Goal: Task Accomplishment & Management: Manage account settings

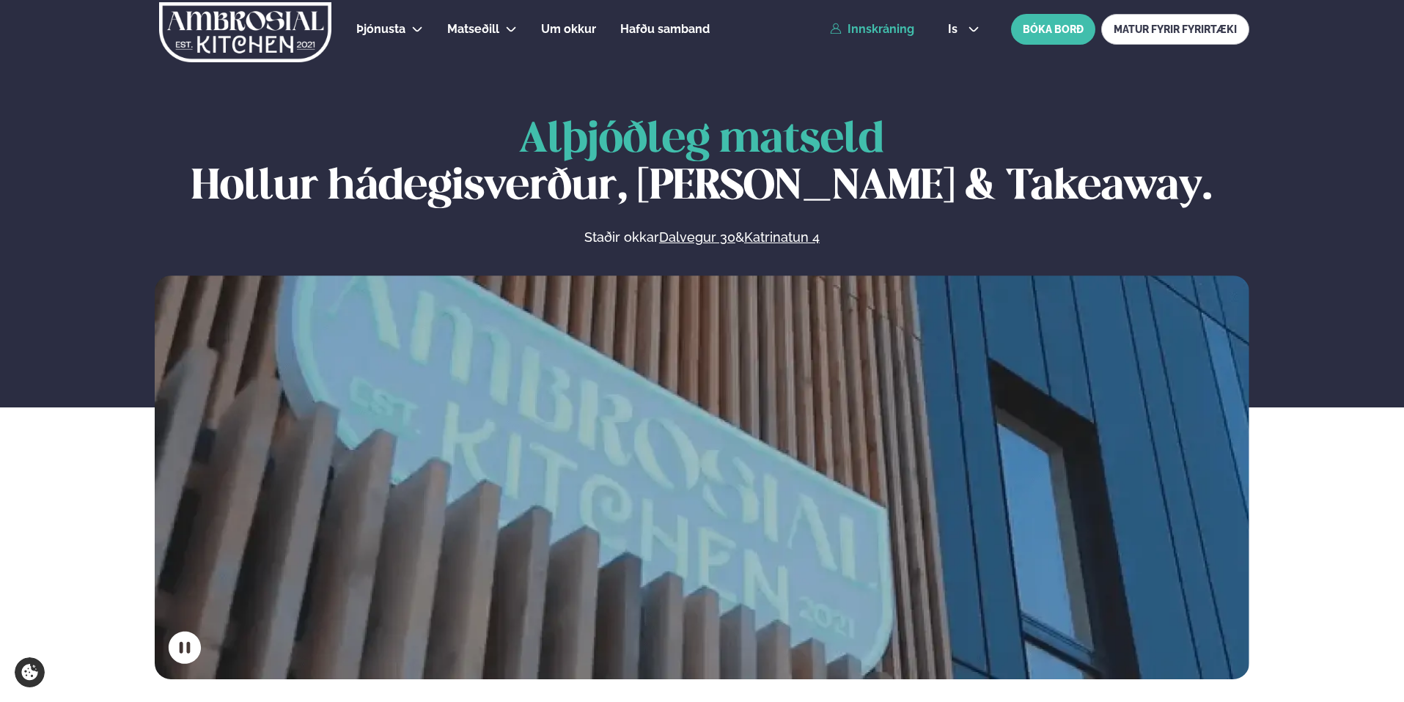
click at [875, 33] on link "Innskráning" at bounding box center [872, 29] width 84 height 13
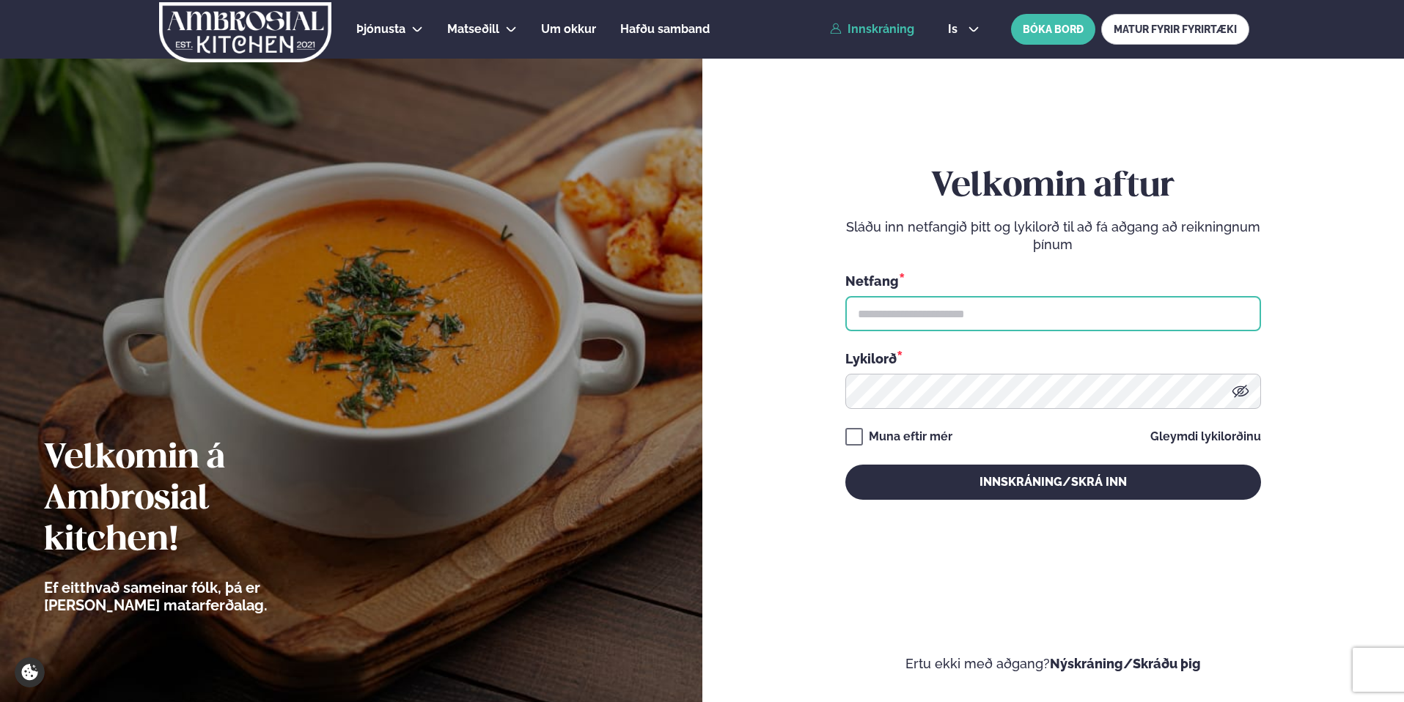
type input "**********"
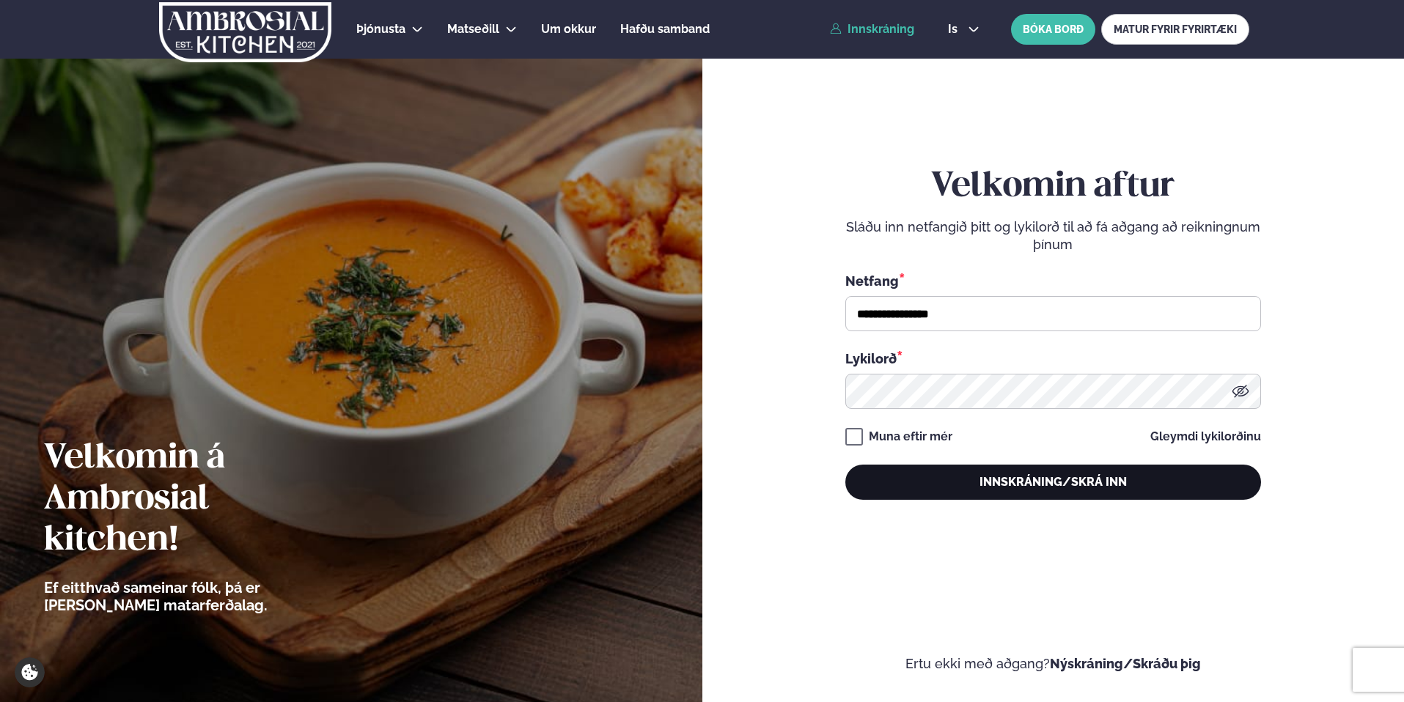
click at [1046, 477] on button "Innskráning/Skrá inn" at bounding box center [1053, 482] width 416 height 35
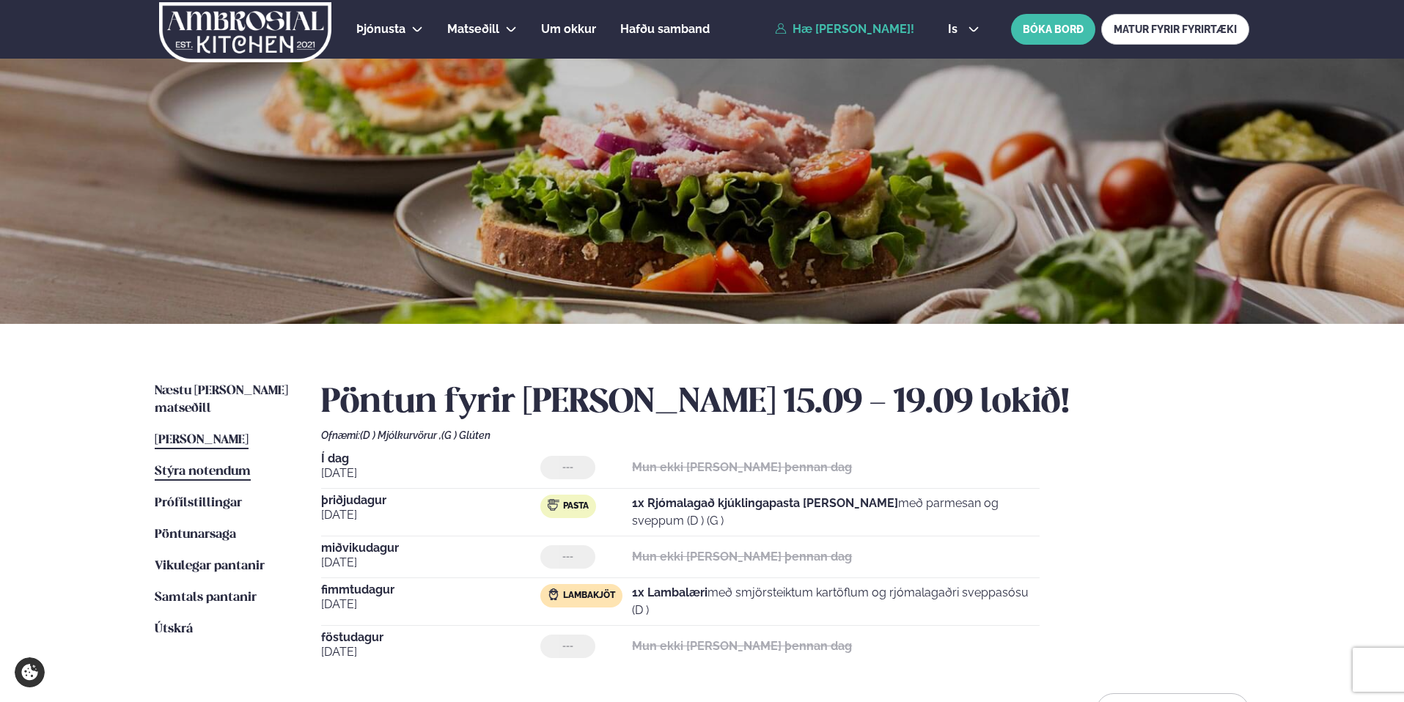
click at [204, 466] on span "Stýra notendum" at bounding box center [203, 472] width 96 height 12
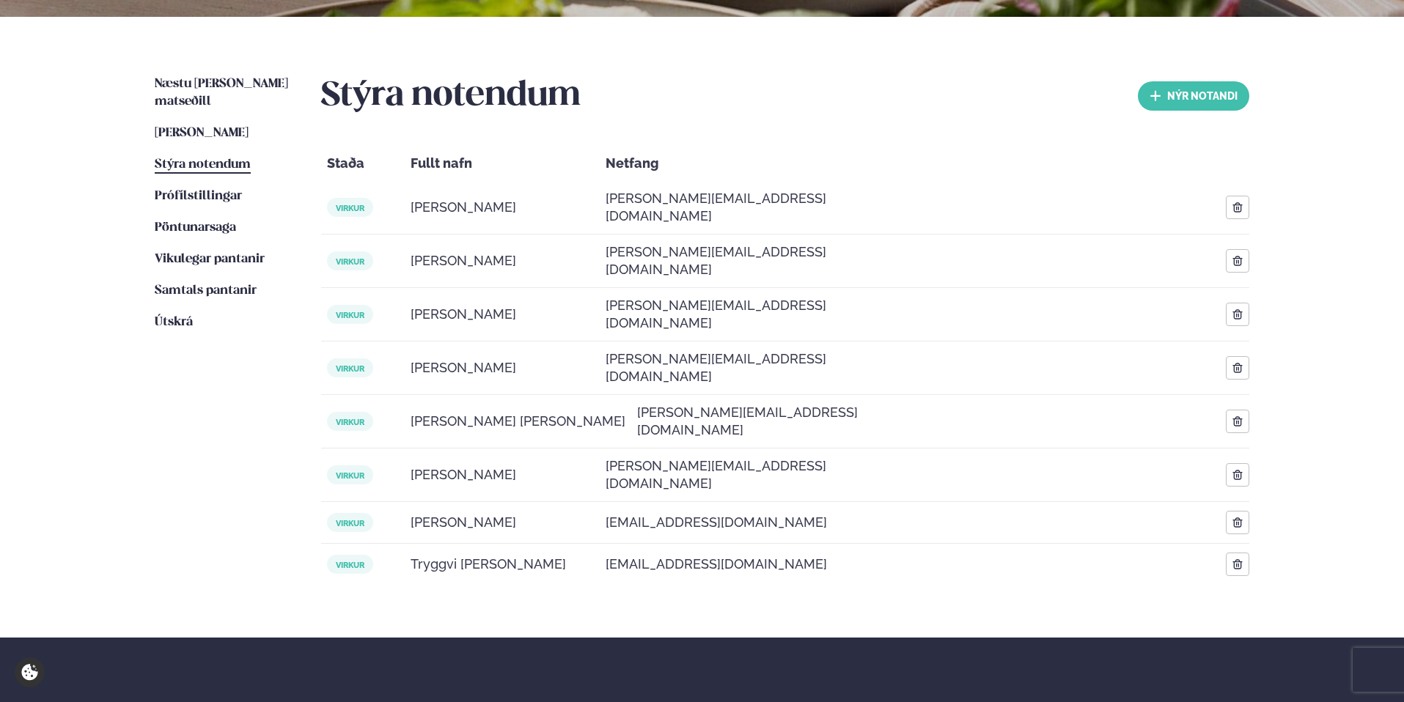
scroll to position [308, 0]
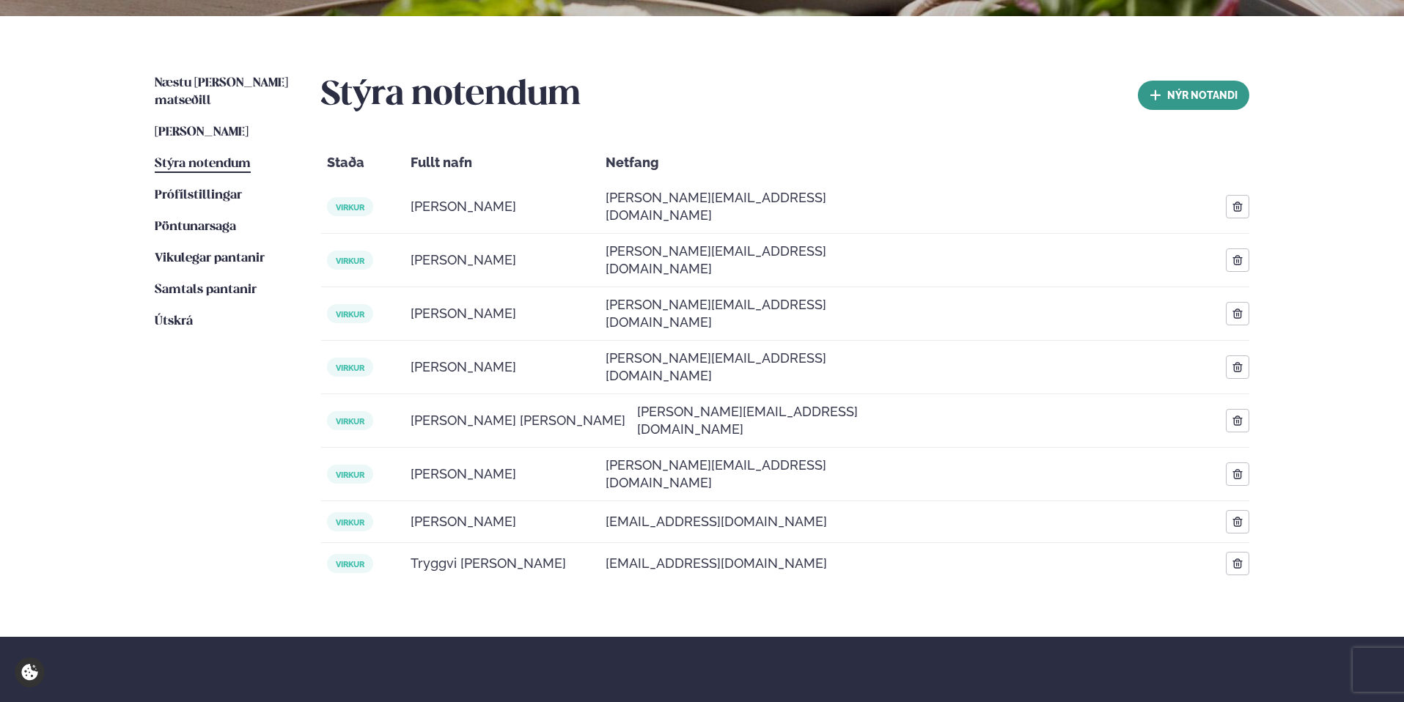
click at [1185, 90] on button "nýr Notandi" at bounding box center [1193, 95] width 111 height 29
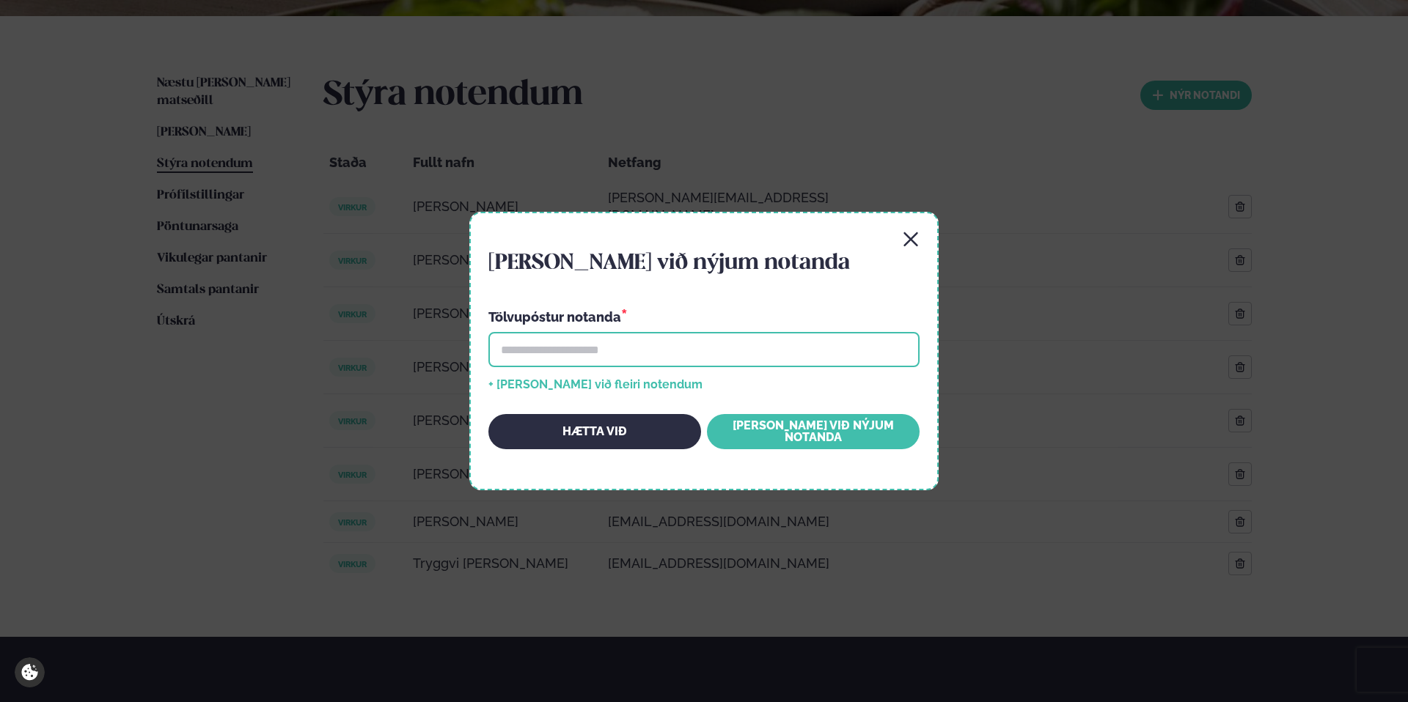
click at [614, 345] on input "email" at bounding box center [703, 349] width 431 height 35
type input "**********"
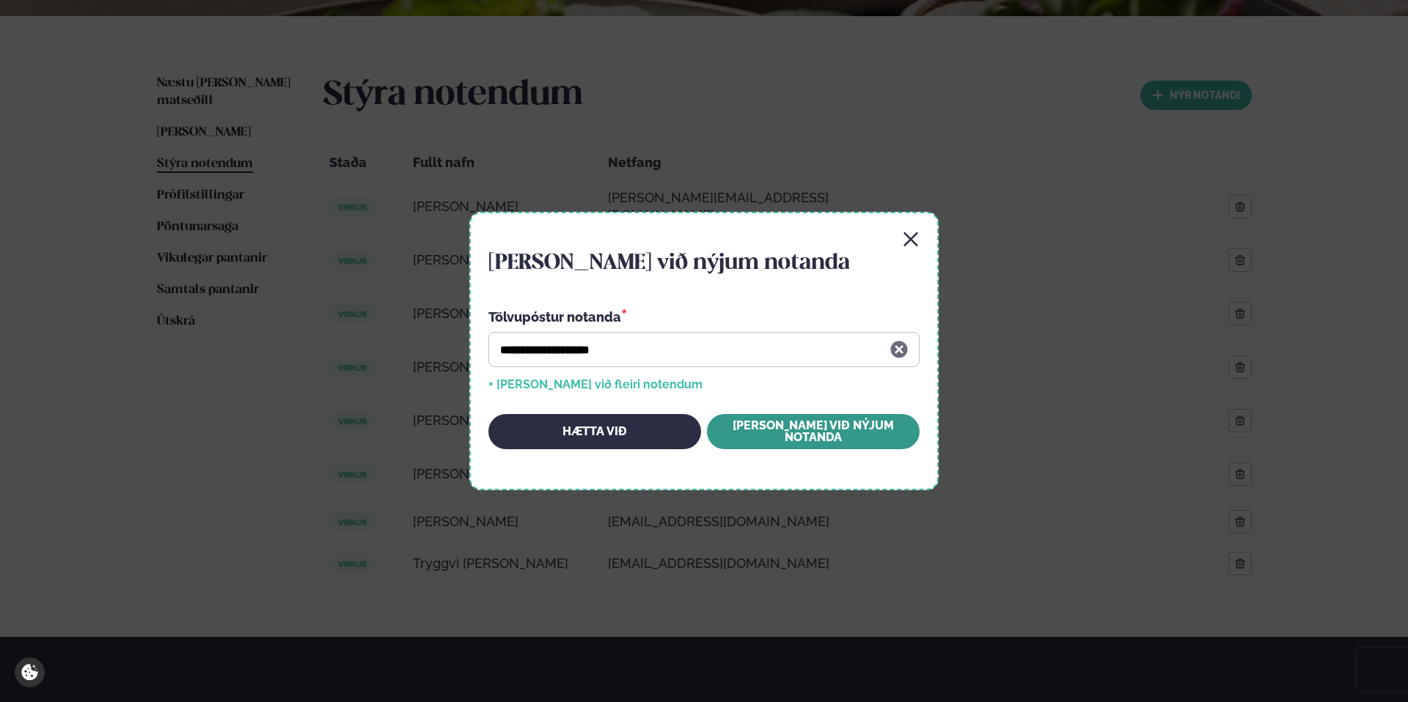
click at [806, 431] on button "[PERSON_NAME] við nýjum notanda" at bounding box center [813, 431] width 213 height 35
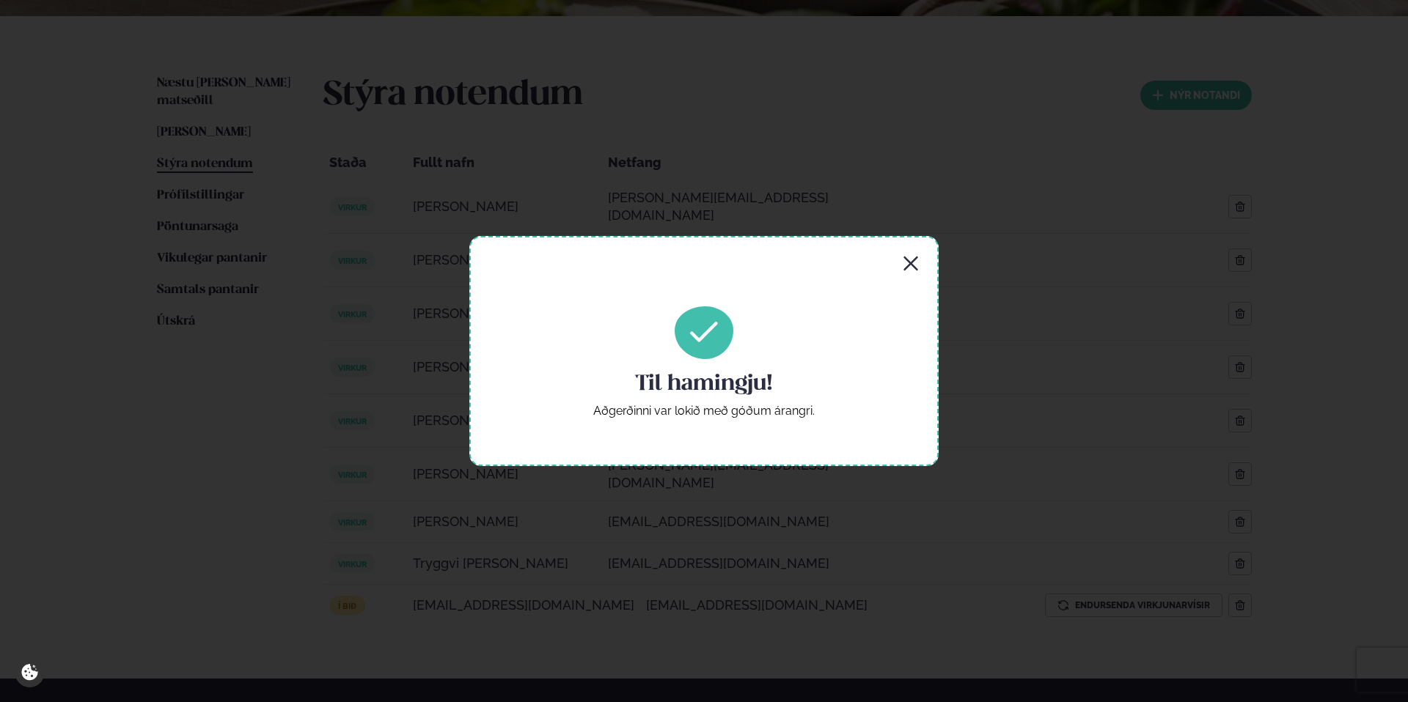
click at [910, 262] on icon "button" at bounding box center [910, 264] width 14 height 14
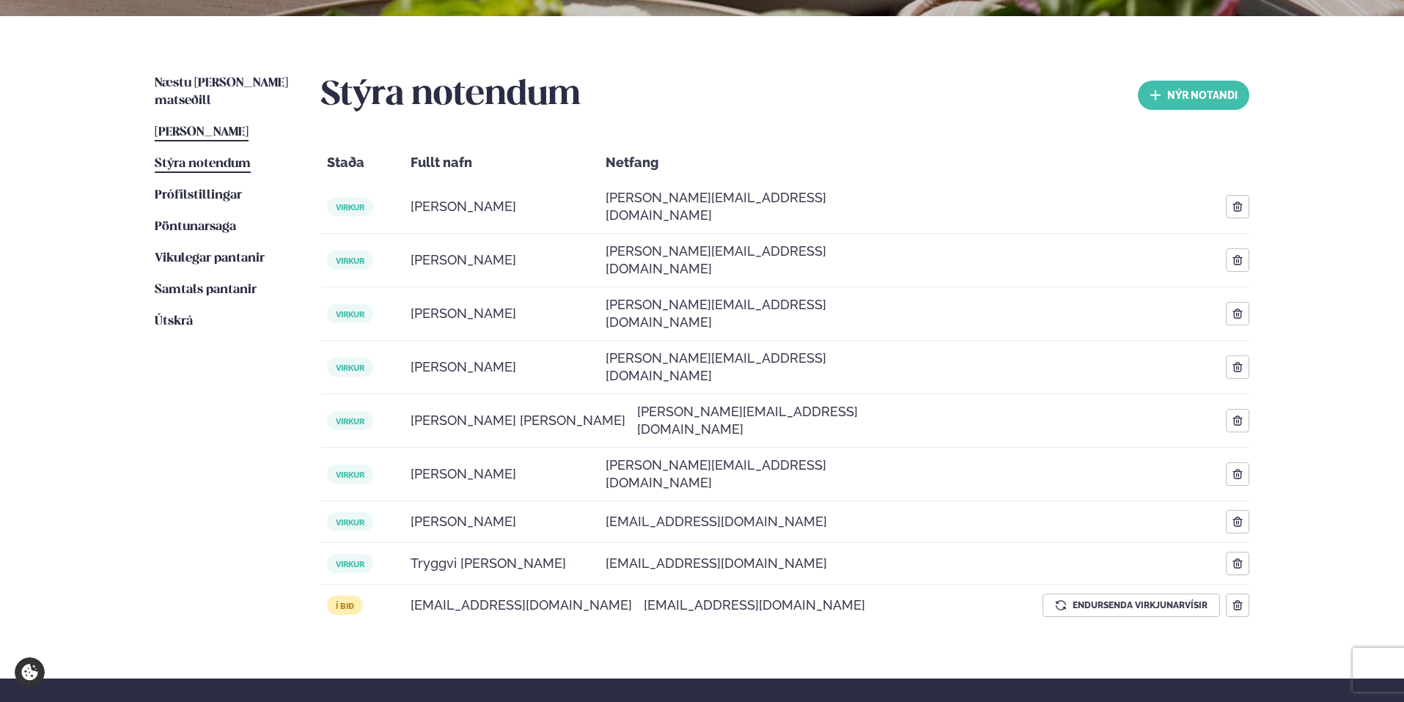
click at [195, 126] on span "[PERSON_NAME]" at bounding box center [202, 132] width 94 height 12
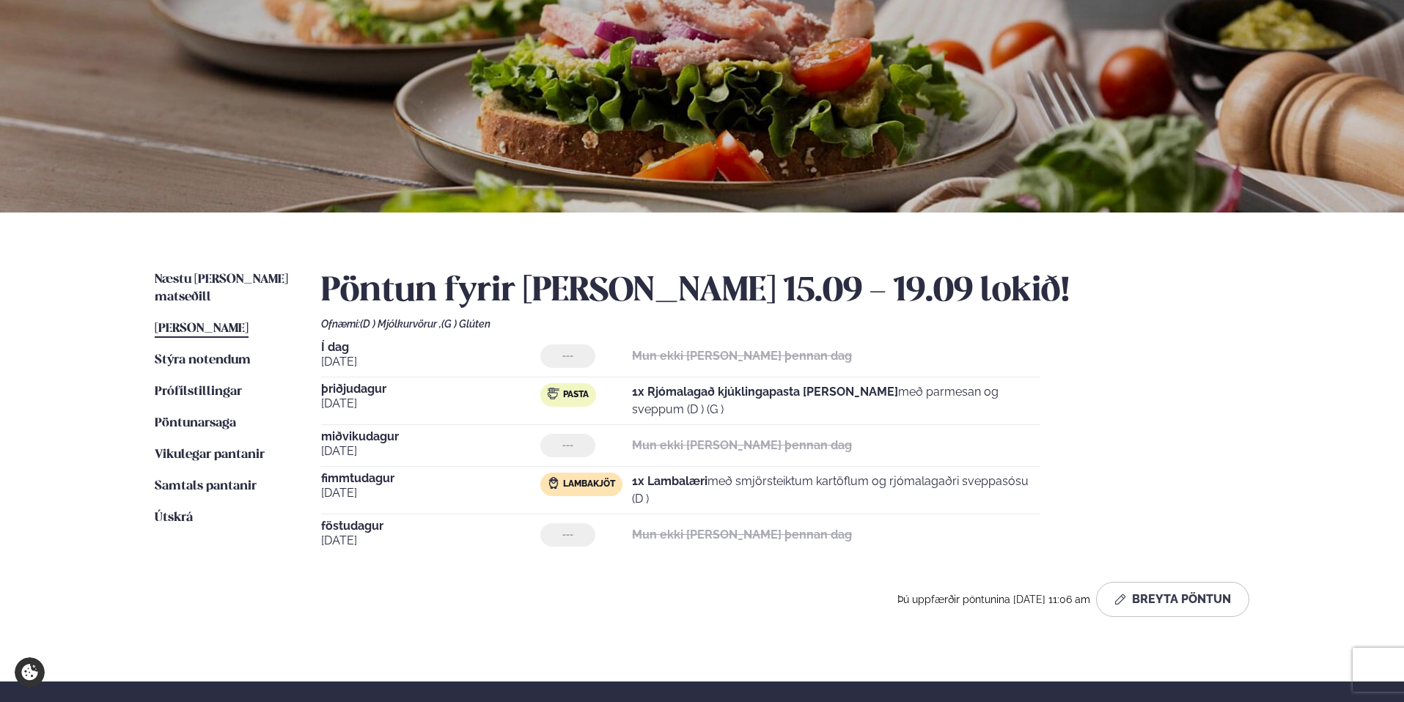
scroll to position [113, 0]
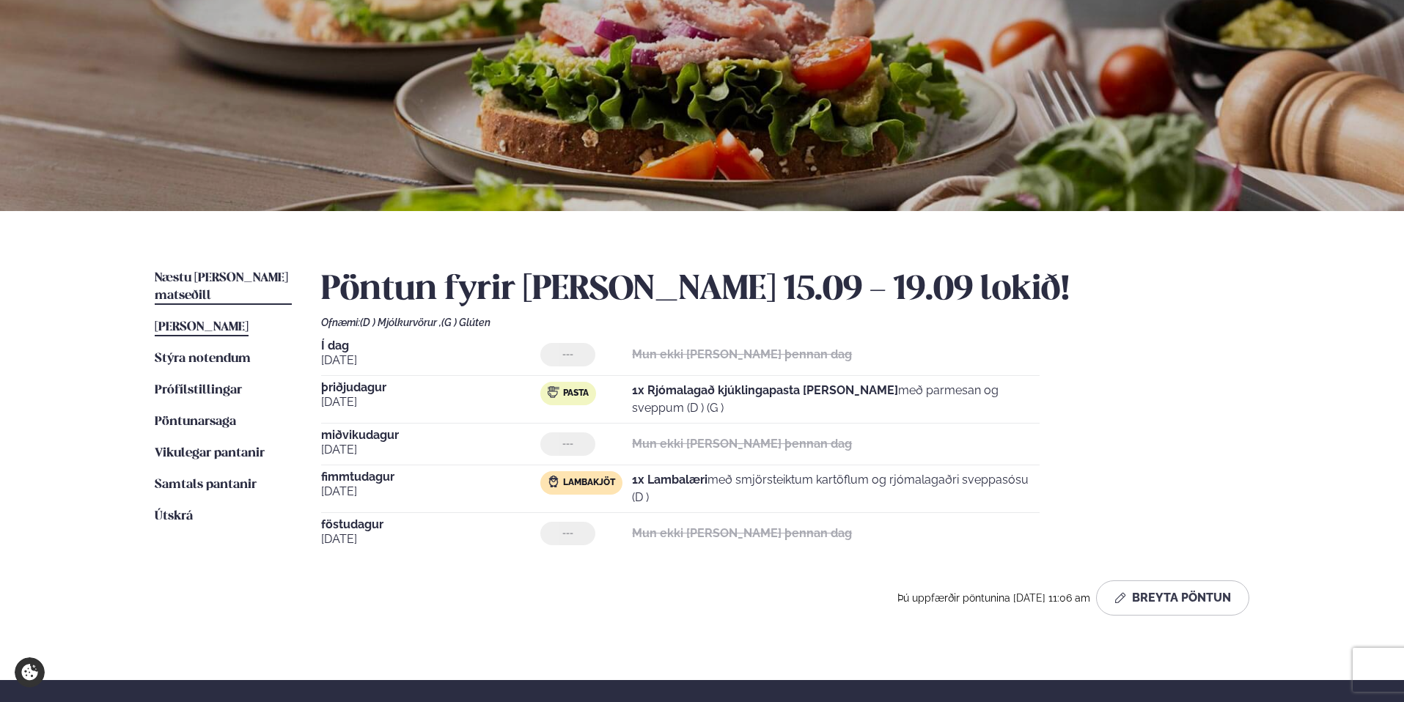
click at [213, 277] on span "Næstu [PERSON_NAME] matseðill" at bounding box center [221, 287] width 133 height 30
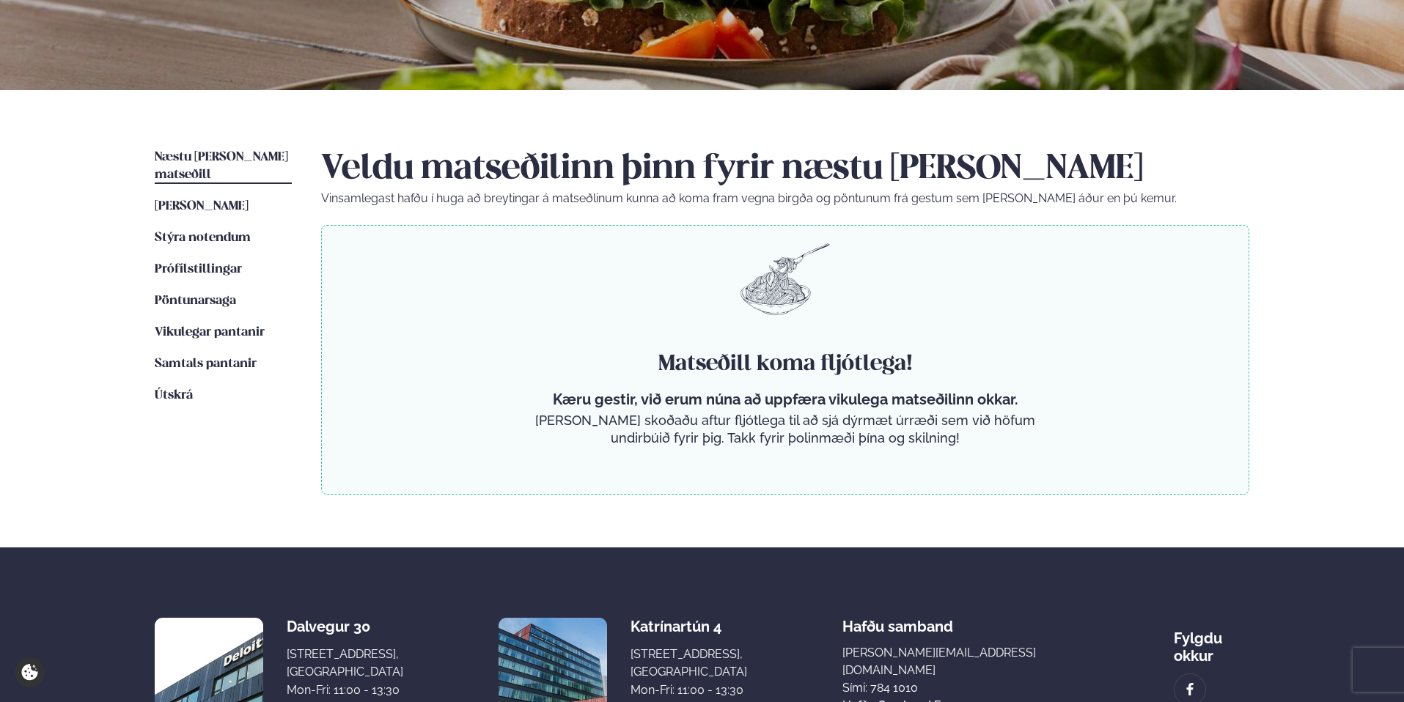
scroll to position [238, 0]
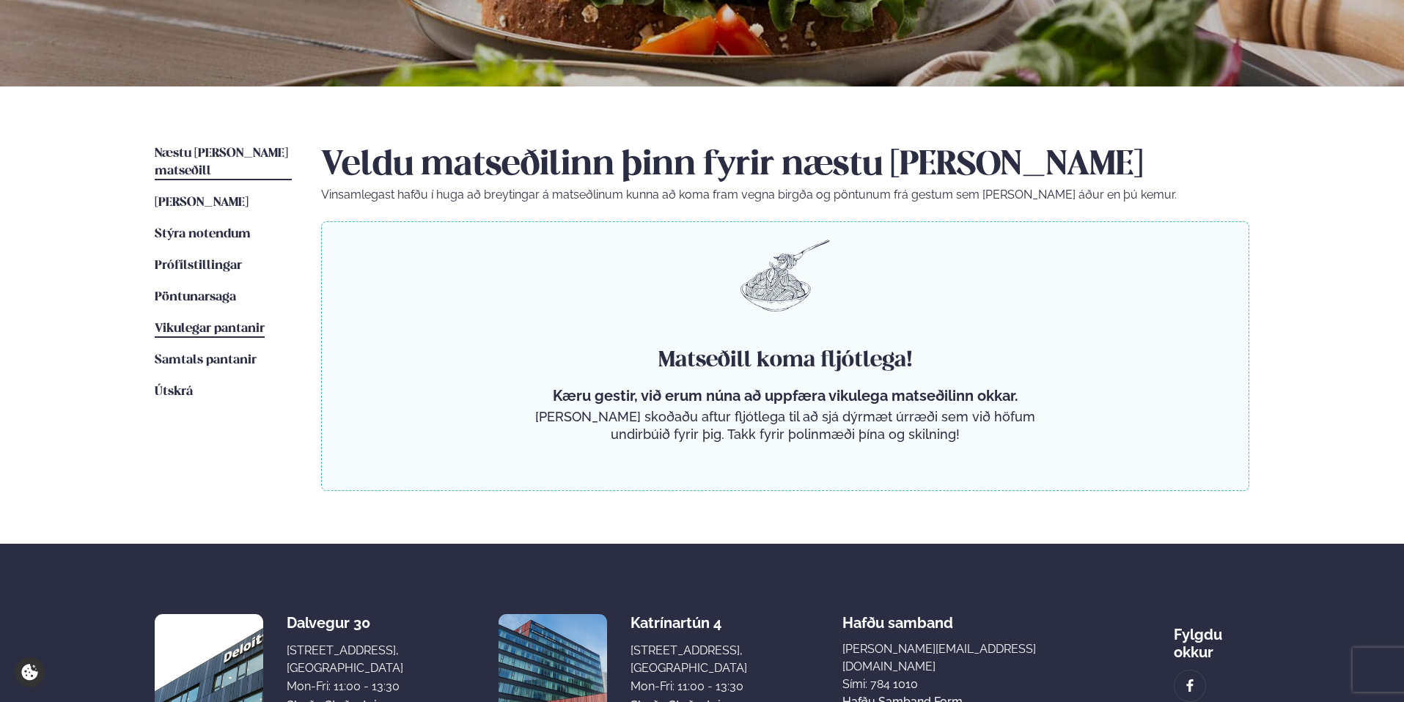
click at [203, 323] on span "Vikulegar pantanir" at bounding box center [210, 329] width 110 height 12
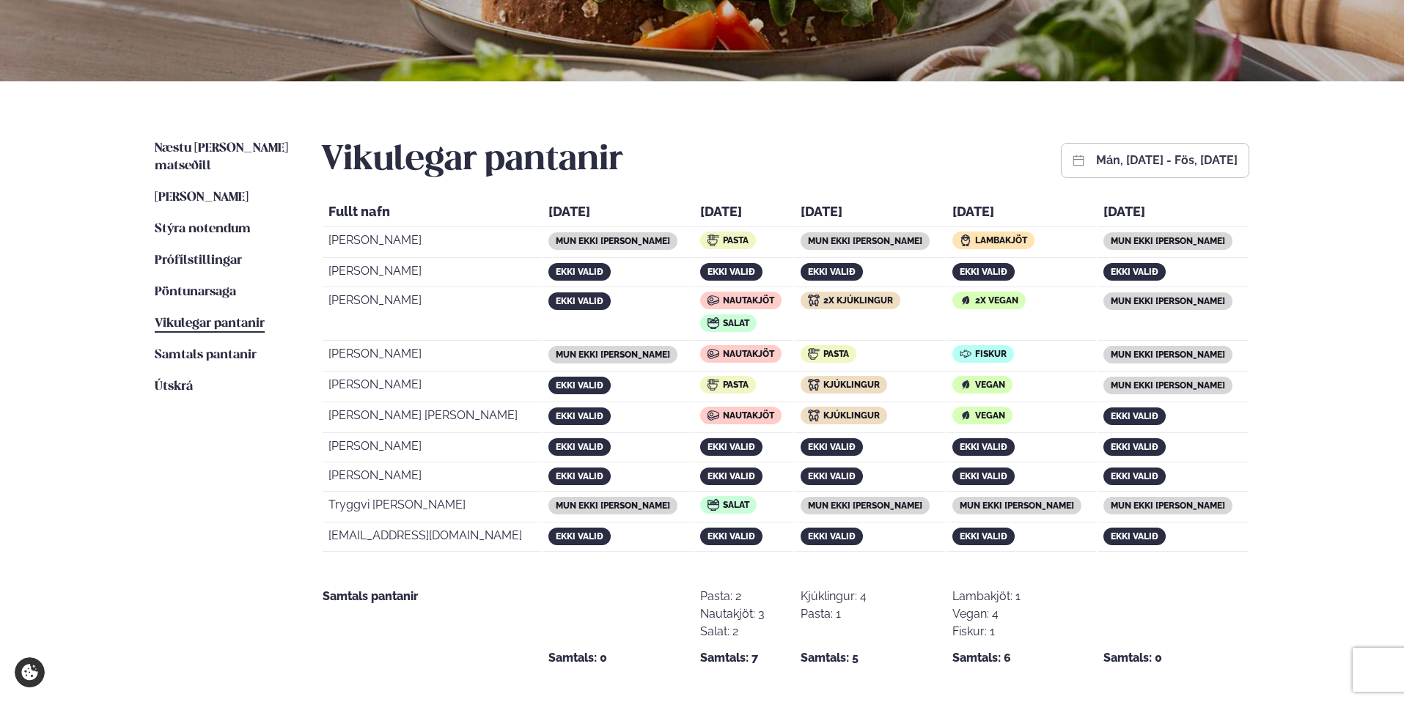
scroll to position [242, 0]
click at [206, 149] on span "Næstu [PERSON_NAME] matseðill" at bounding box center [221, 158] width 133 height 30
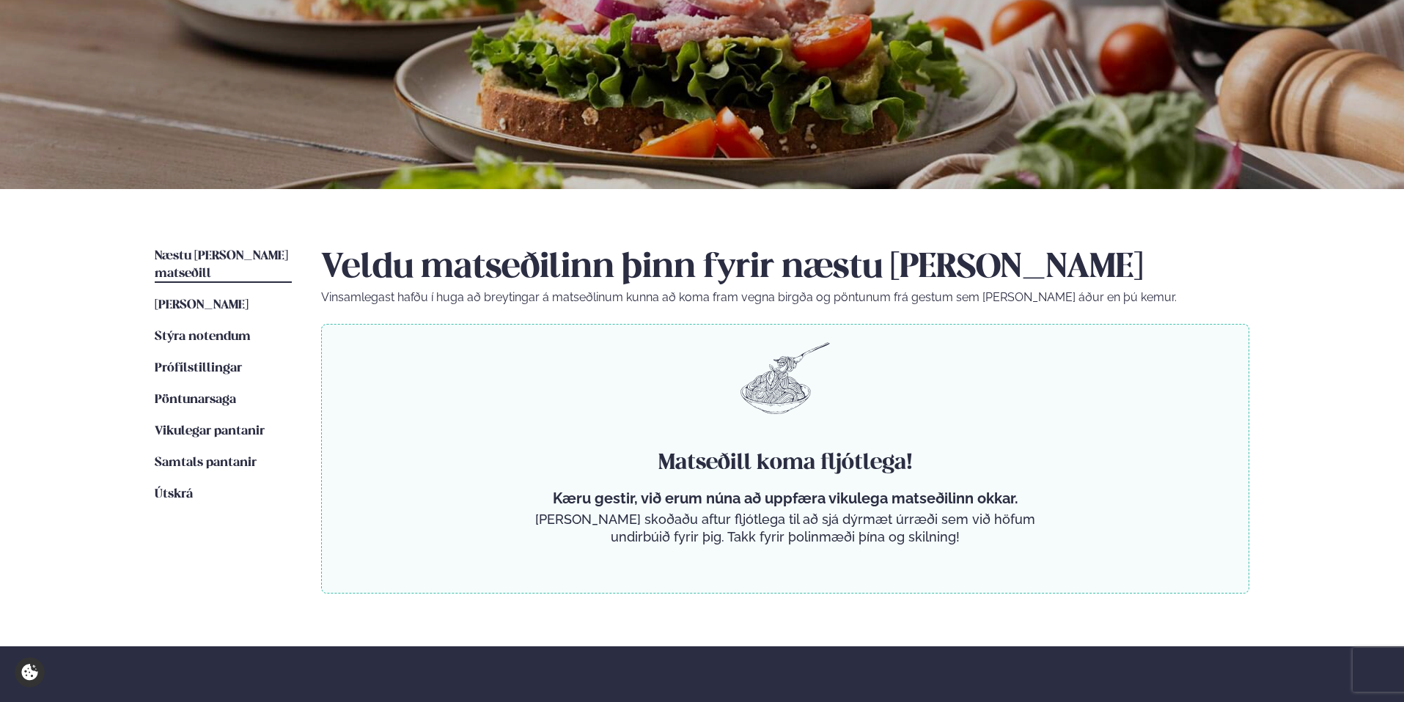
scroll to position [136, 0]
click at [215, 298] on span "[PERSON_NAME]" at bounding box center [202, 304] width 94 height 12
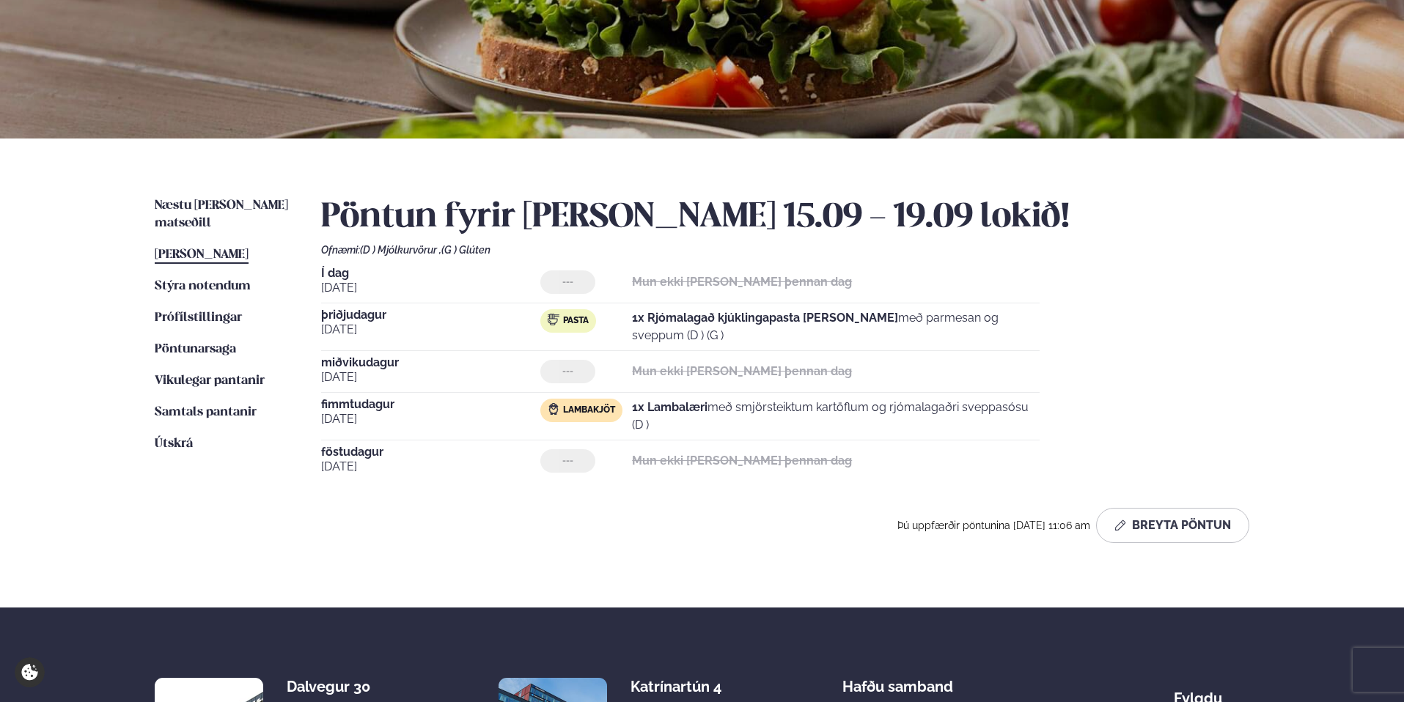
scroll to position [192, 0]
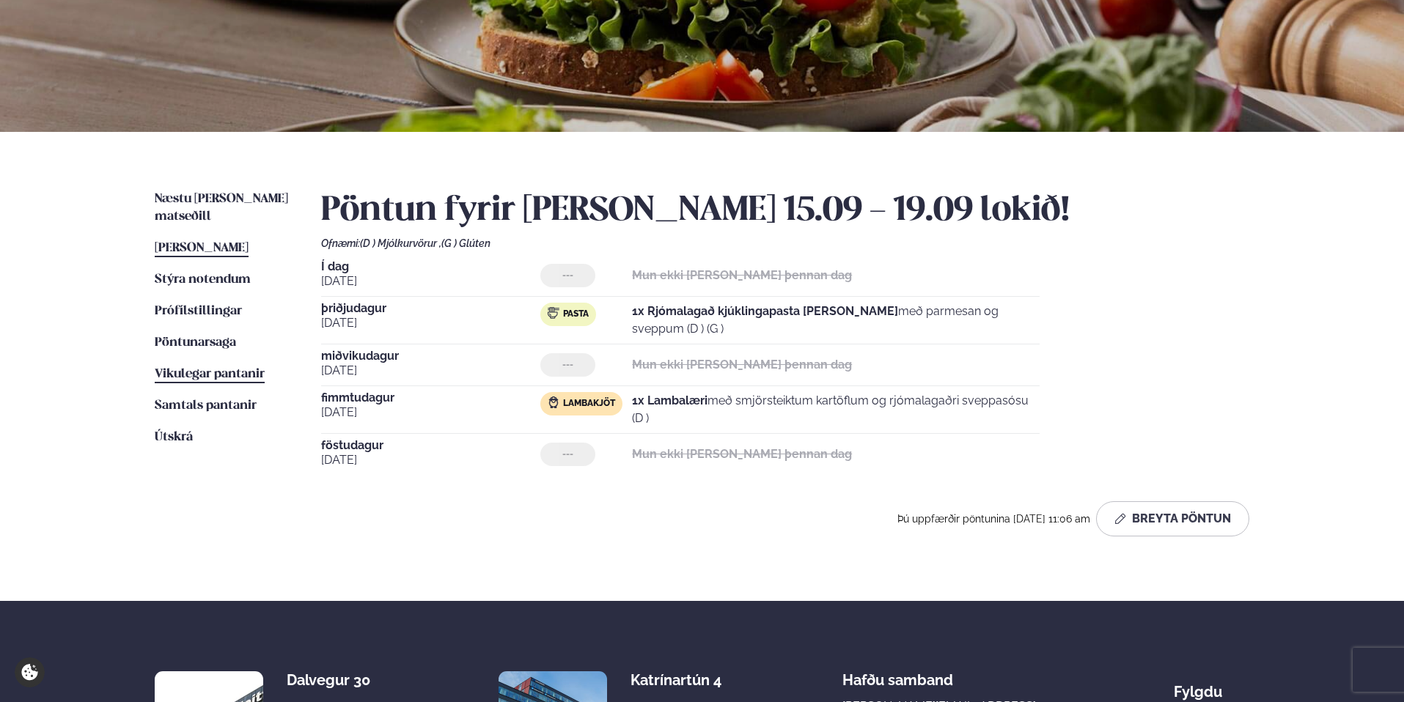
click at [207, 368] on span "Vikulegar pantanir" at bounding box center [210, 374] width 110 height 12
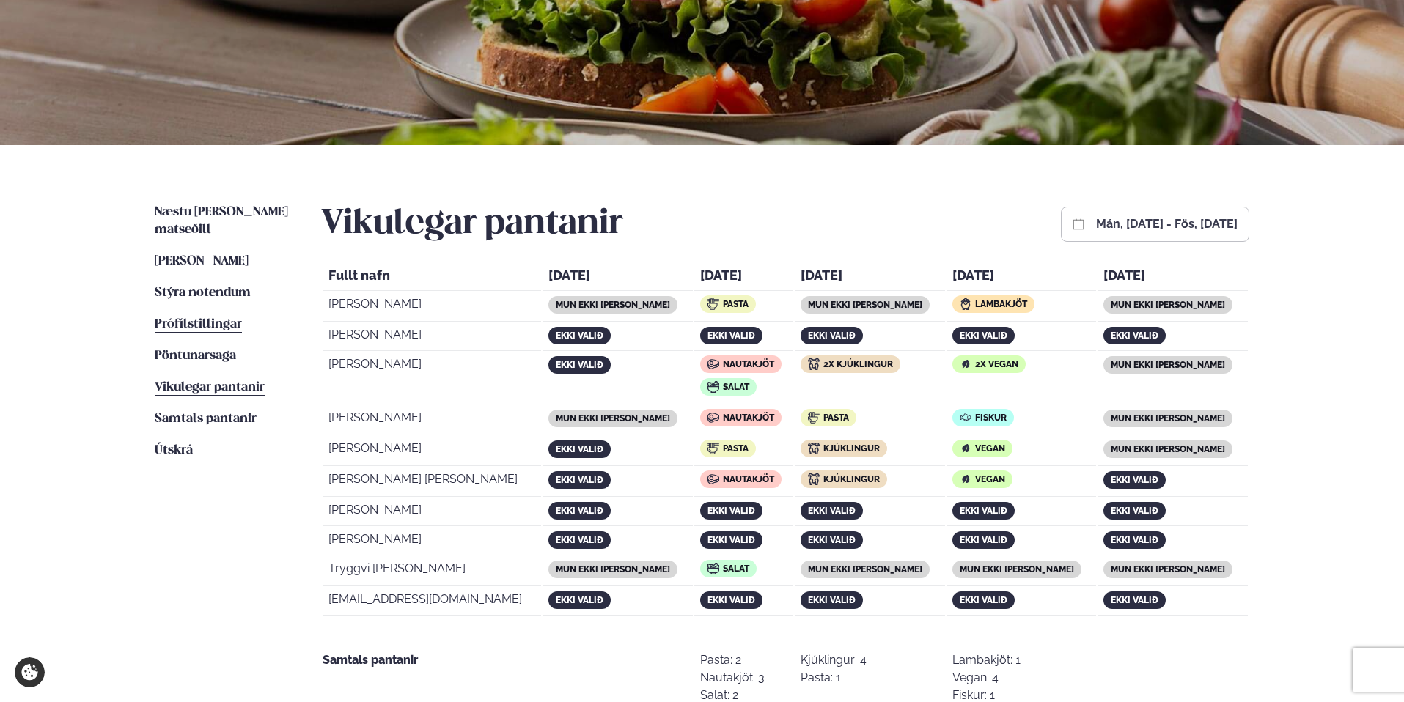
scroll to position [180, 0]
